Goal: Task Accomplishment & Management: Complete application form

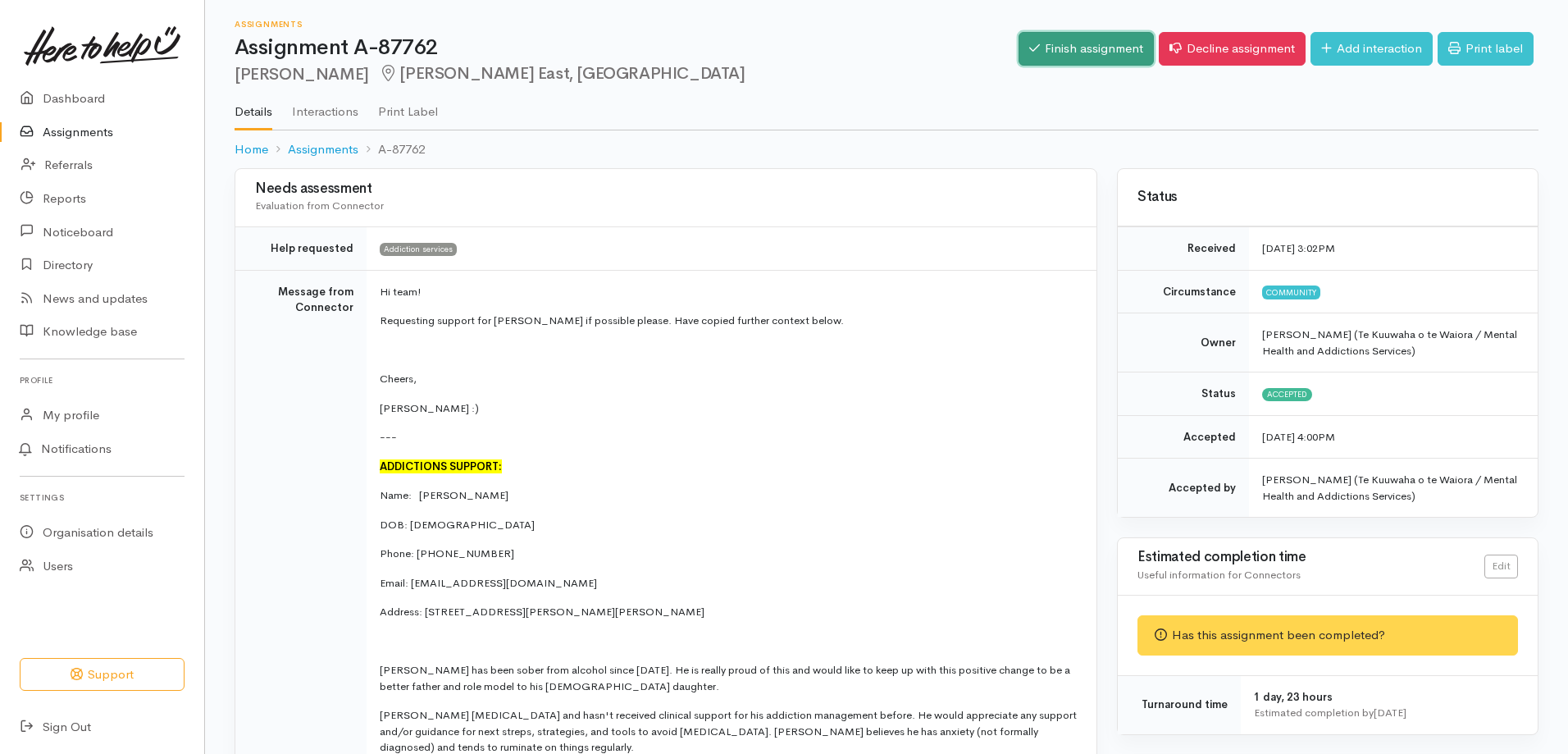
click at [1086, 44] on link "Finish assignment" at bounding box center [1085, 49] width 135 height 34
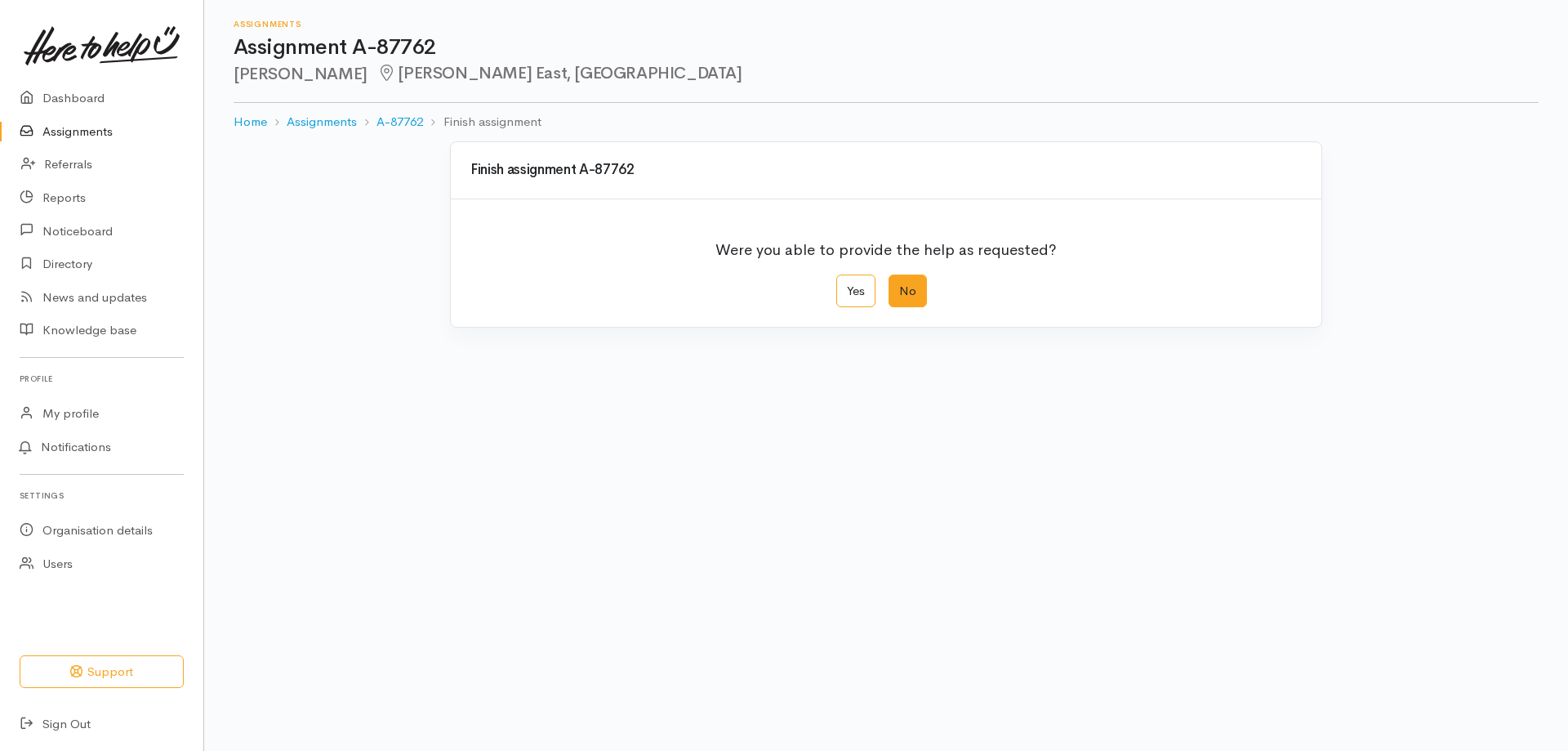
drag, startPoint x: 861, startPoint y: 282, endPoint x: 909, endPoint y: 298, distance: 50.6
click at [862, 282] on label "Yes" at bounding box center [856, 291] width 40 height 33
click at [847, 282] on input "Yes" at bounding box center [842, 280] width 11 height 11
radio input "true"
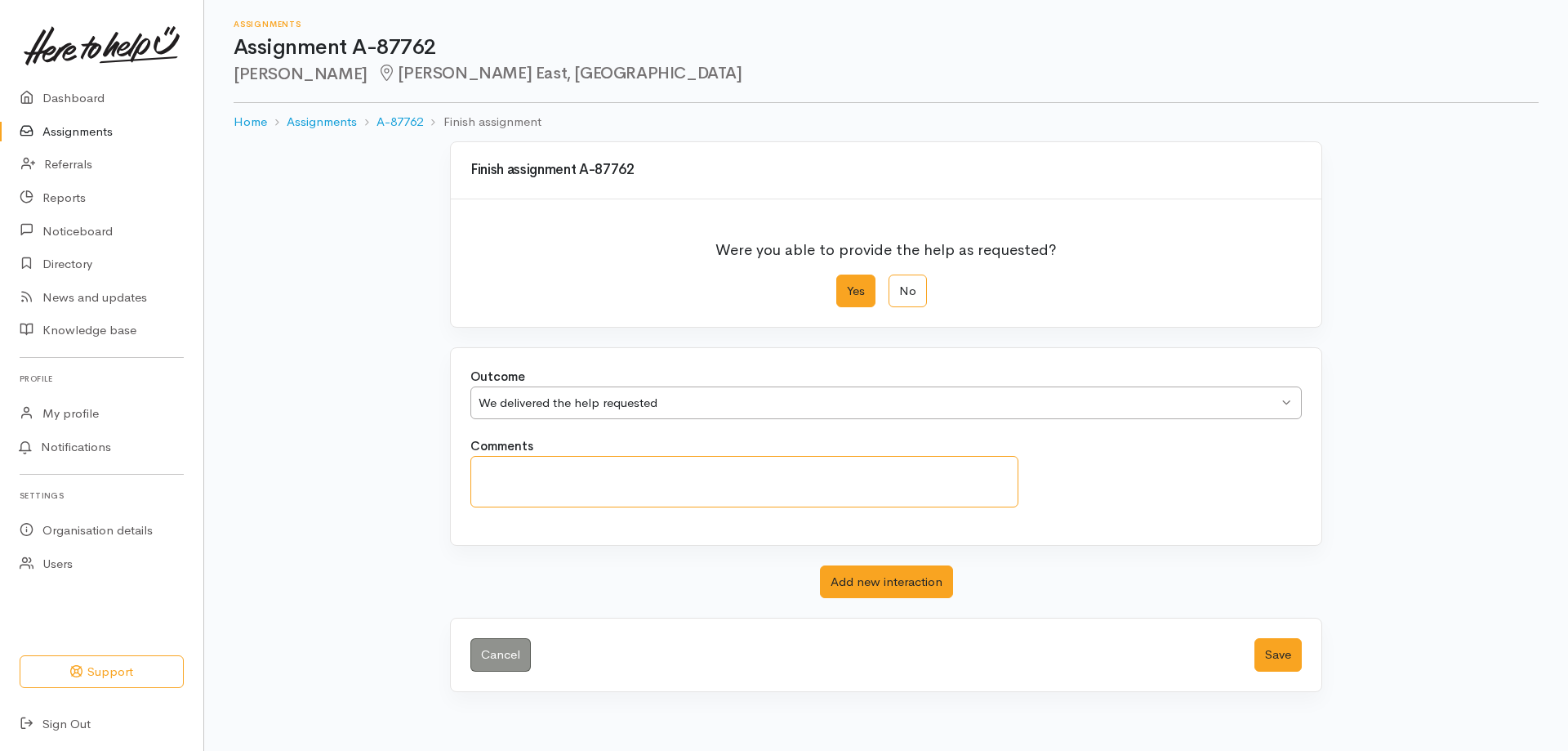
click at [515, 473] on textarea "Comments" at bounding box center [744, 482] width 548 height 52
type textarea "Resources sent via email"
click at [1268, 653] on button "Save" at bounding box center [1278, 655] width 47 height 33
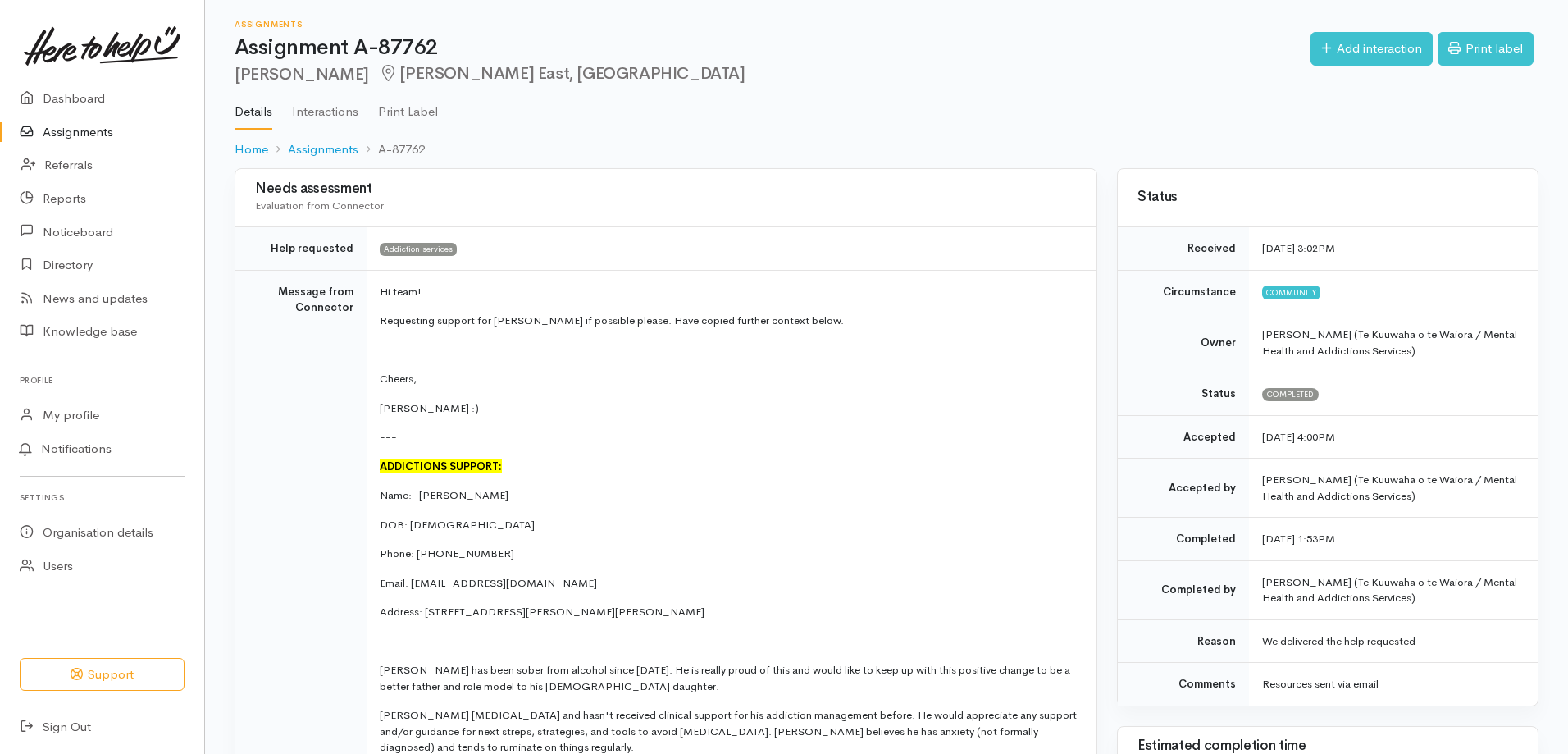
click at [87, 124] on link "Assignments" at bounding box center [101, 132] width 204 height 34
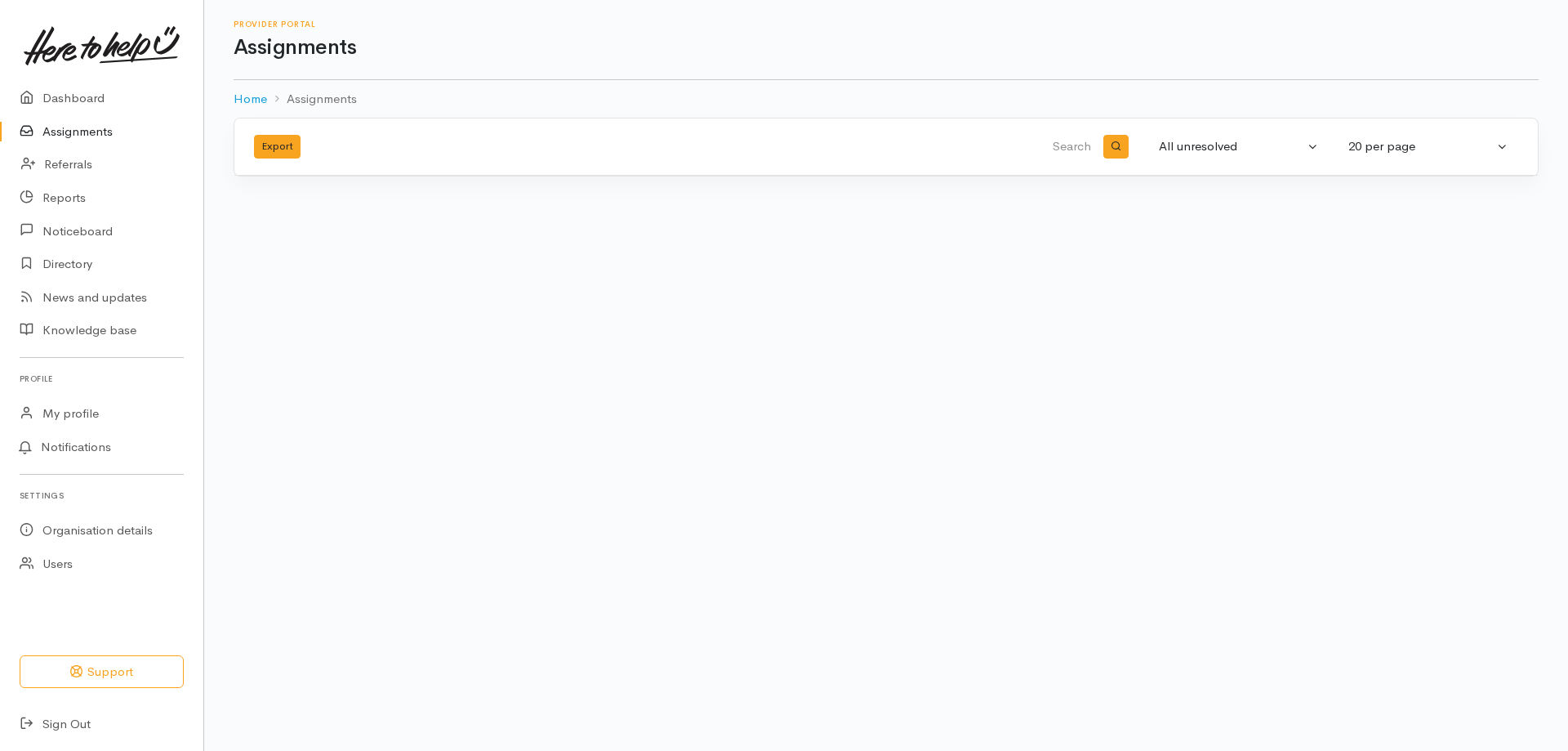
click at [76, 130] on link "Assignments" at bounding box center [101, 132] width 203 height 33
click at [78, 99] on link "Dashboard" at bounding box center [101, 98] width 203 height 33
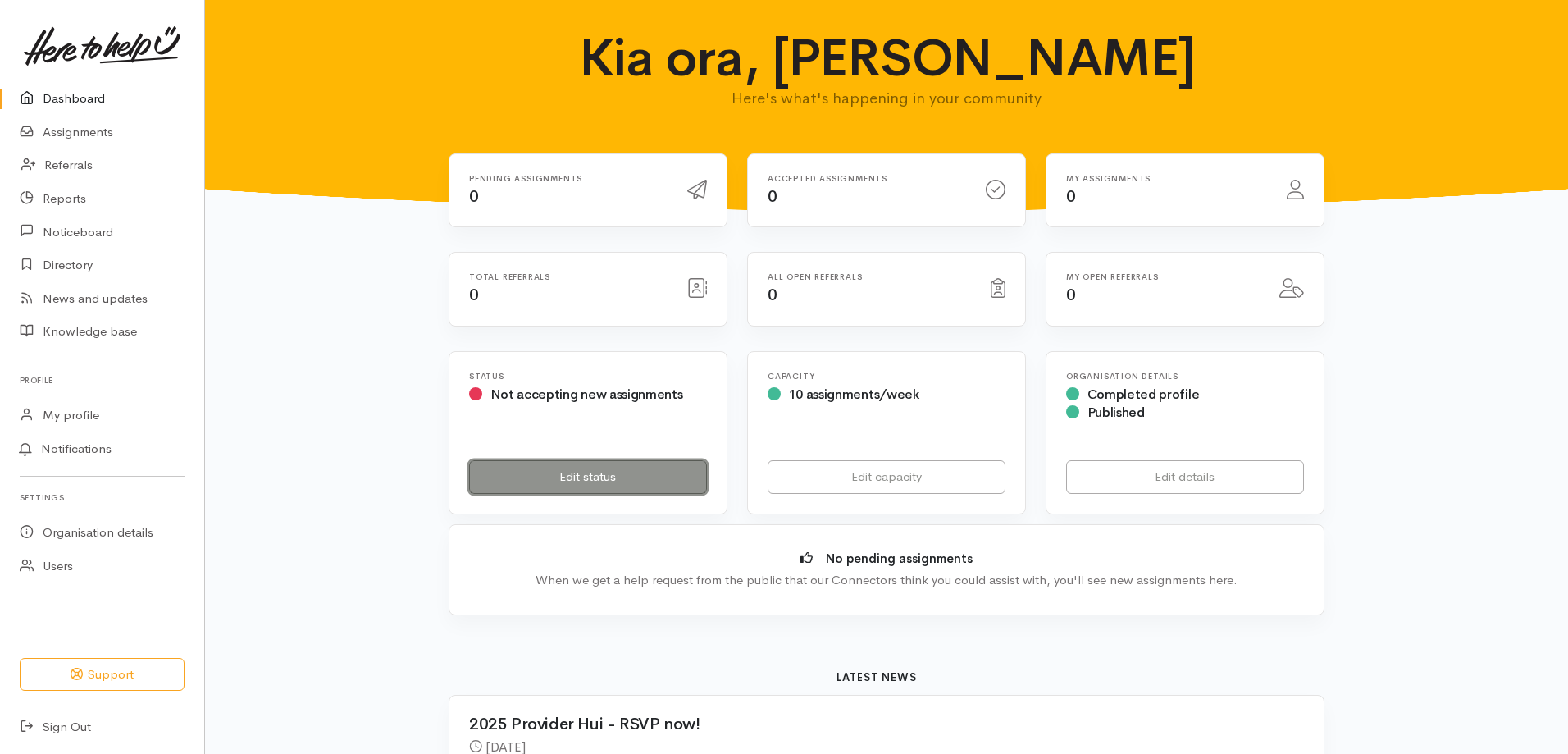
click at [566, 468] on link "Edit status" at bounding box center [589, 477] width 238 height 34
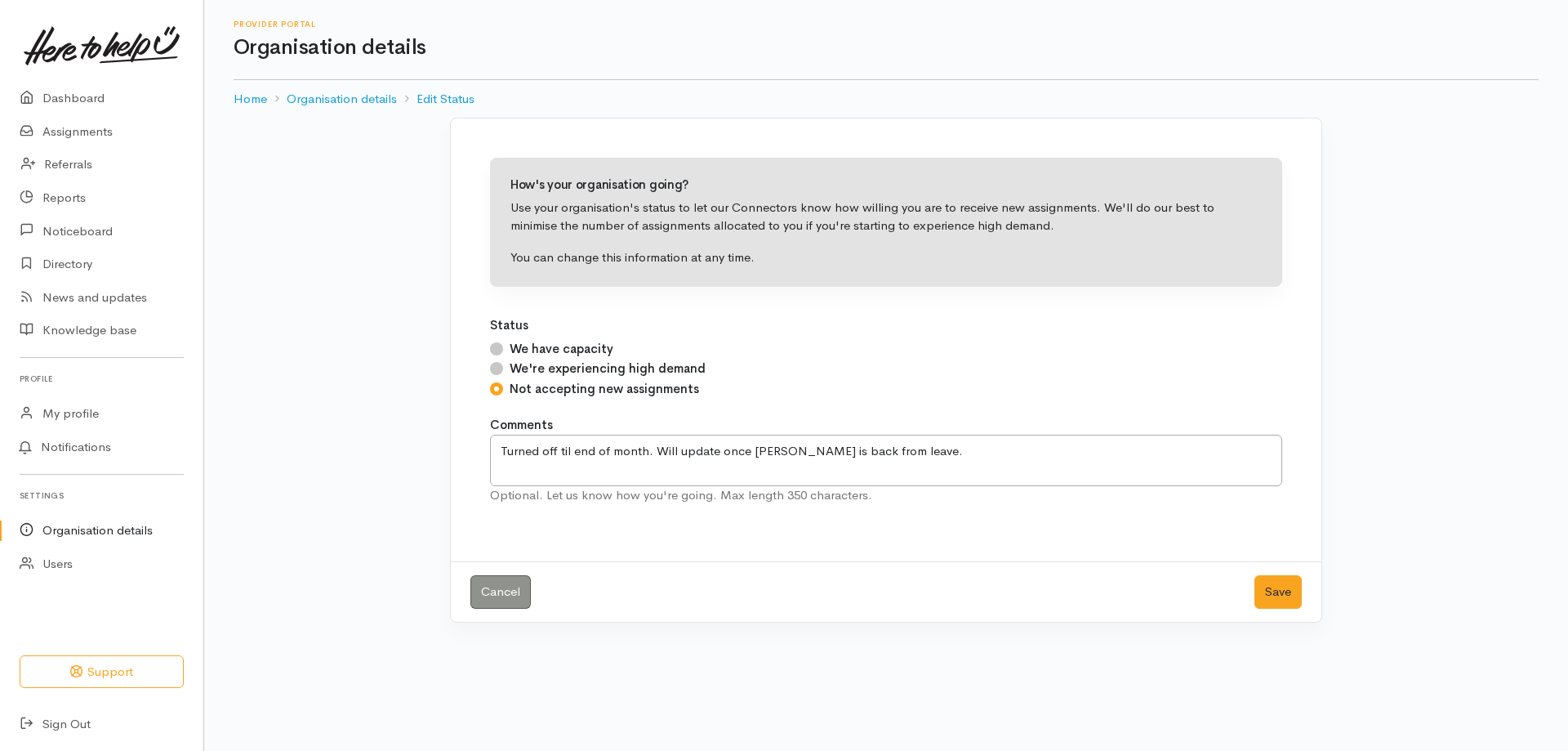
click at [494, 348] on input "We have capacity" at bounding box center [497, 348] width 13 height 13
radio input "true"
click at [1280, 581] on button "Save" at bounding box center [1278, 592] width 47 height 33
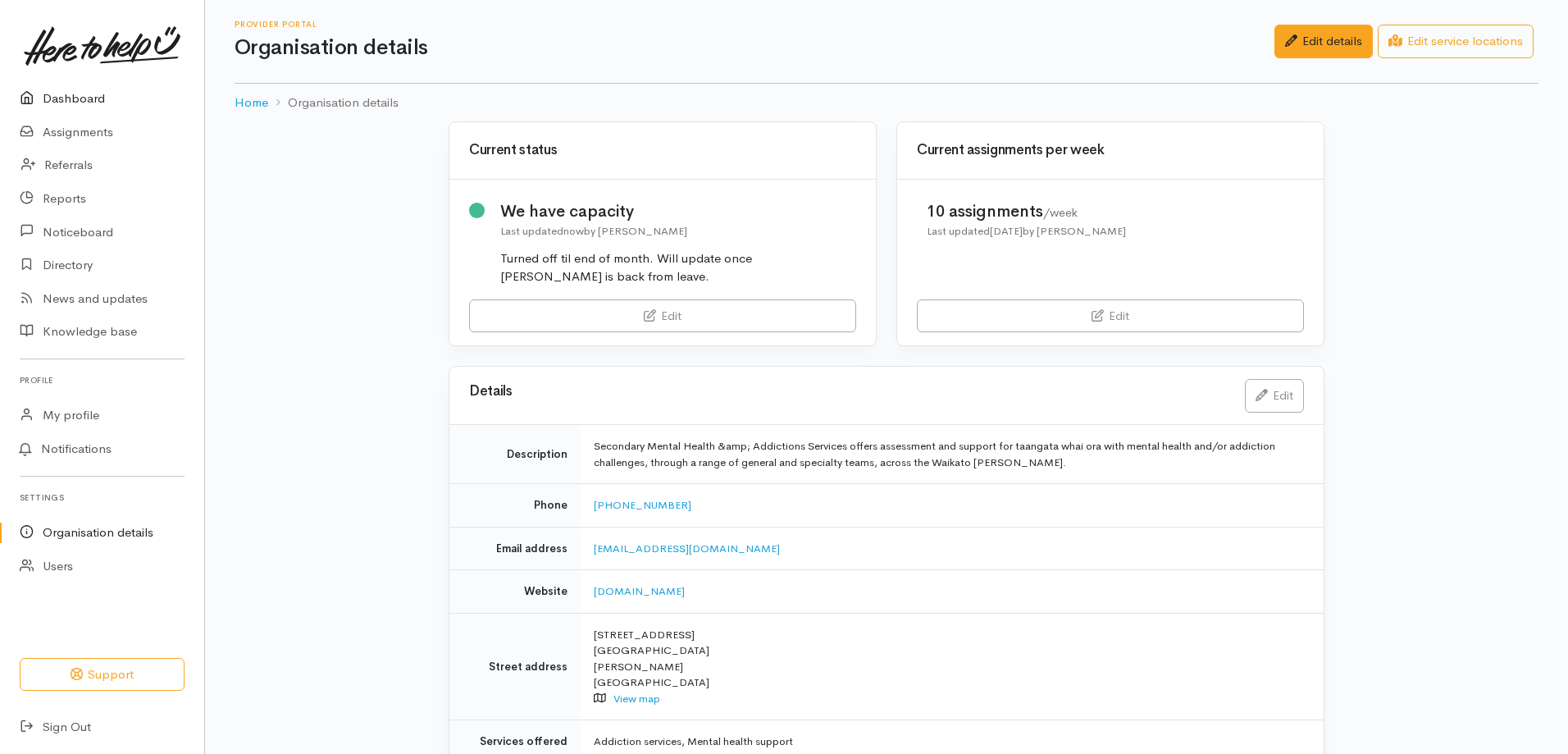
drag, startPoint x: 66, startPoint y: 95, endPoint x: 94, endPoint y: 95, distance: 28.0
click at [67, 95] on link "Dashboard" at bounding box center [101, 99] width 204 height 34
